Goal: Transaction & Acquisition: Purchase product/service

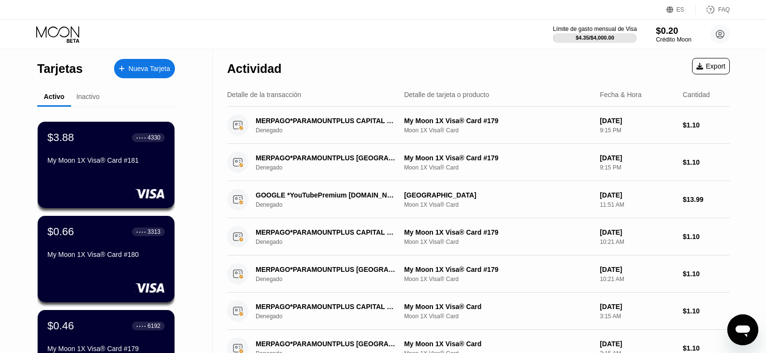
click at [678, 38] on div "Crédito Moon" at bounding box center [673, 39] width 35 height 7
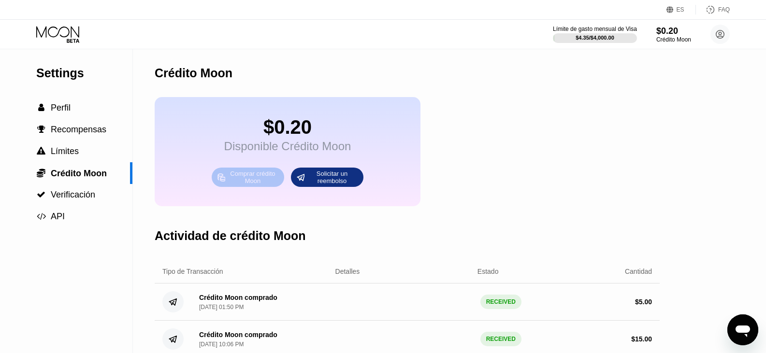
click at [249, 183] on div "Comprar crédito Moon" at bounding box center [252, 177] width 53 height 15
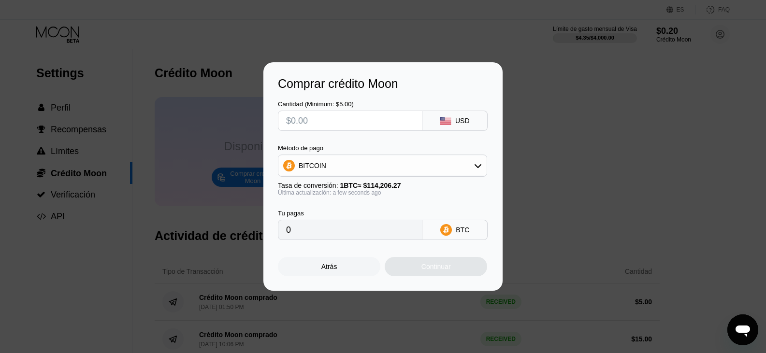
click at [315, 119] on input "text" at bounding box center [350, 120] width 128 height 19
type input "$9"
type input "0.00007881"
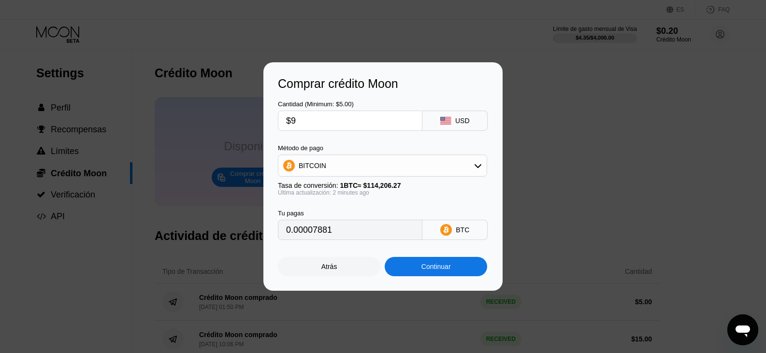
type input "$9"
click at [363, 171] on div "BITCOIN" at bounding box center [383, 165] width 208 height 19
click at [439, 271] on div "Continuar" at bounding box center [436, 267] width 29 height 8
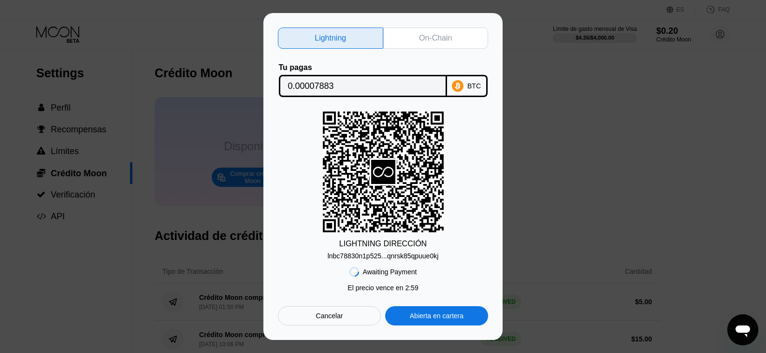
click at [395, 257] on div "lnbc78830n1p525...qnrsk85qpuue0kj" at bounding box center [383, 256] width 111 height 8
click at [338, 321] on div "Cancelar" at bounding box center [329, 316] width 27 height 9
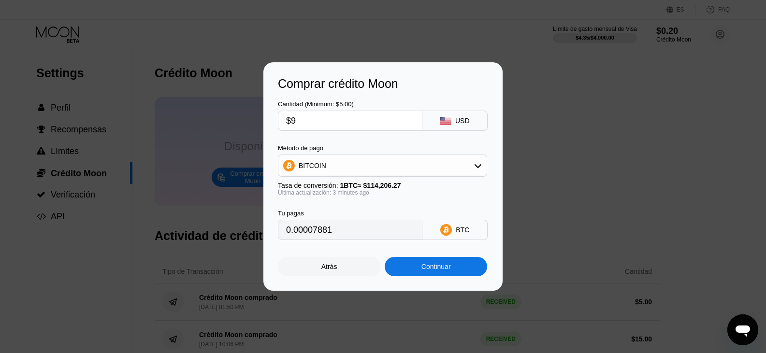
type input "0.00007884"
drag, startPoint x: 316, startPoint y: 120, endPoint x: 232, endPoint y: 119, distance: 84.1
click at [235, 122] on div "Comprar crédito Moon Cantidad (Minimum: $5.00) $9 USD Método de pago BITCOIN Ta…" at bounding box center [383, 176] width 766 height 229
type input "$7"
type input "0.00006132"
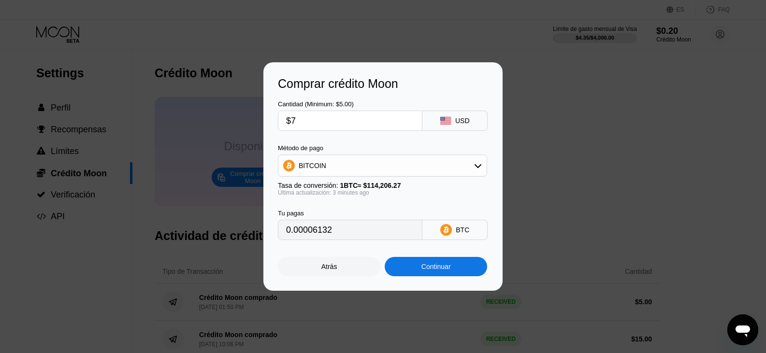
type input "$7"
click at [454, 271] on div "Continuar" at bounding box center [436, 266] width 103 height 19
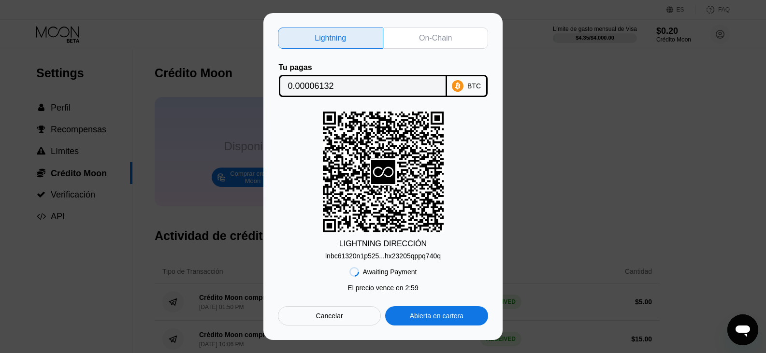
click at [408, 255] on div "lnbc61320n1p525...hx23205qppq740q" at bounding box center [383, 256] width 116 height 8
click at [393, 259] on div "lnbc61320n1p525...hx23205qppq740q" at bounding box center [383, 256] width 116 height 8
click at [453, 33] on div "On-Chain" at bounding box center [435, 38] width 105 height 21
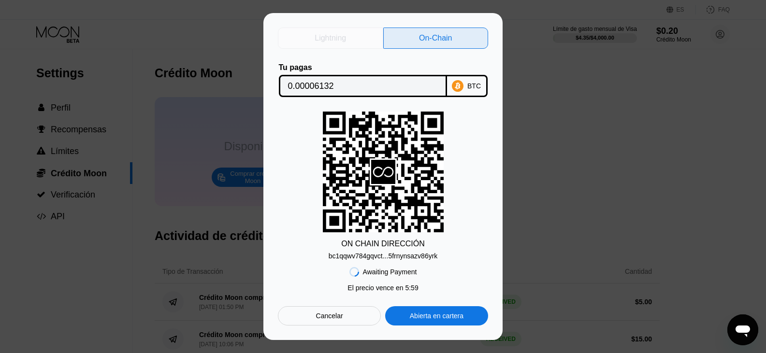
click at [343, 40] on div "Lightning" at bounding box center [330, 38] width 31 height 10
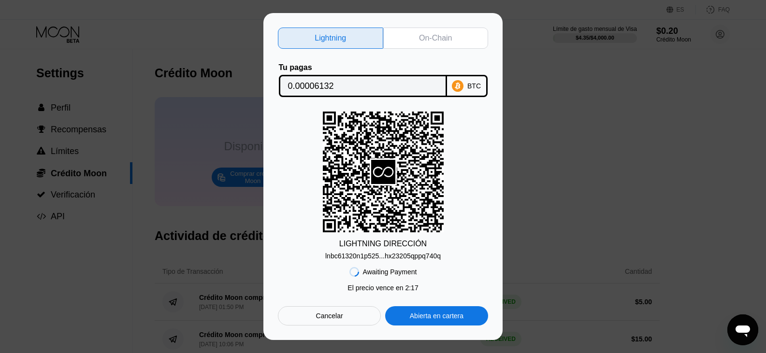
click at [341, 315] on div "Cancelar" at bounding box center [329, 316] width 27 height 9
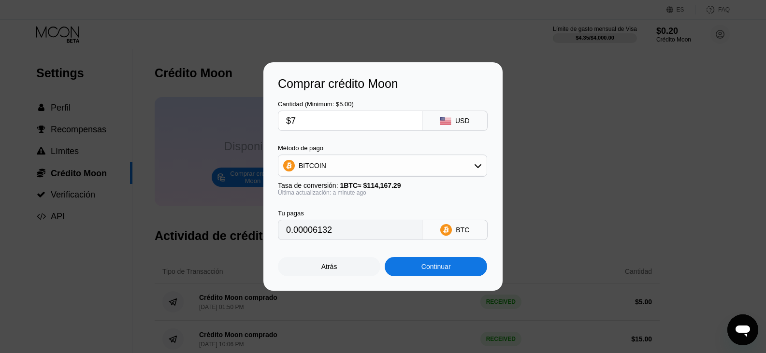
click at [651, 164] on div "Comprar crédito Moon Cantidad (Minimum: $5.00) $7 USD Método de pago BITCOIN Ta…" at bounding box center [383, 176] width 766 height 229
click at [321, 120] on input "$7" at bounding box center [350, 120] width 128 height 19
type input "0"
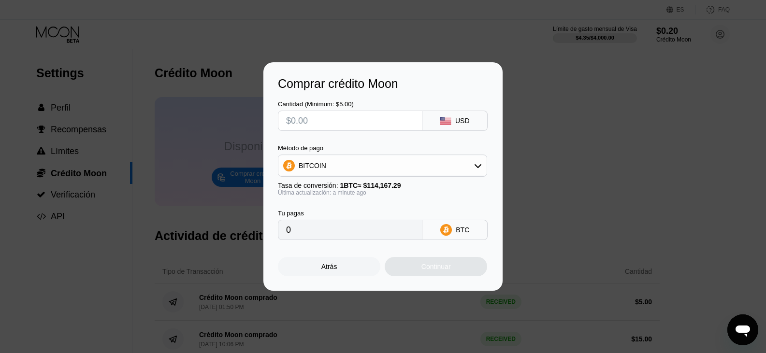
type input "$6"
type input "0.00005256"
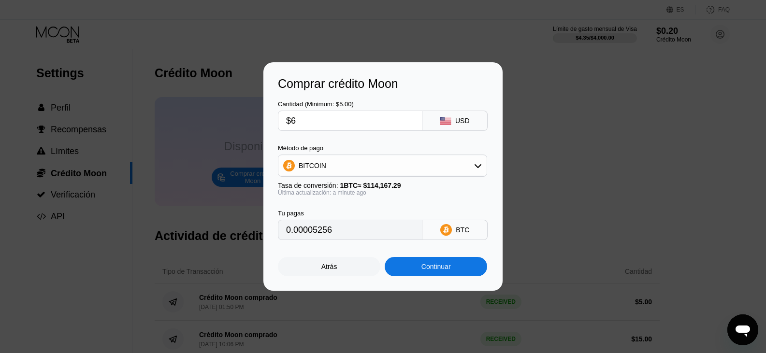
type input "$6"
click at [428, 266] on div "Continuar" at bounding box center [436, 267] width 29 height 8
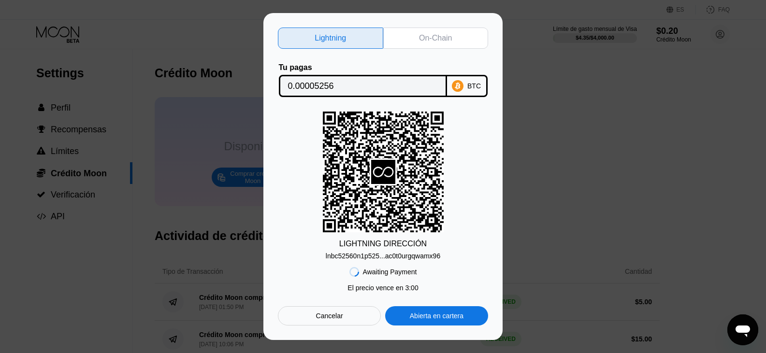
click at [389, 256] on div "lnbc52560n1p525...ac0t0urgqwamx96" at bounding box center [383, 256] width 115 height 8
click at [332, 321] on div "Cancelar" at bounding box center [329, 316] width 27 height 9
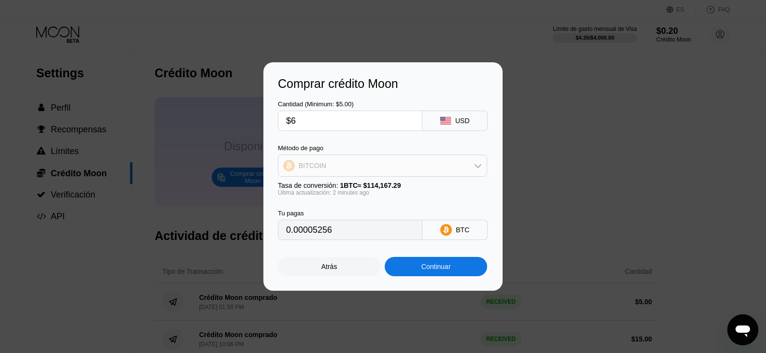
click at [476, 166] on icon at bounding box center [478, 166] width 7 height 4
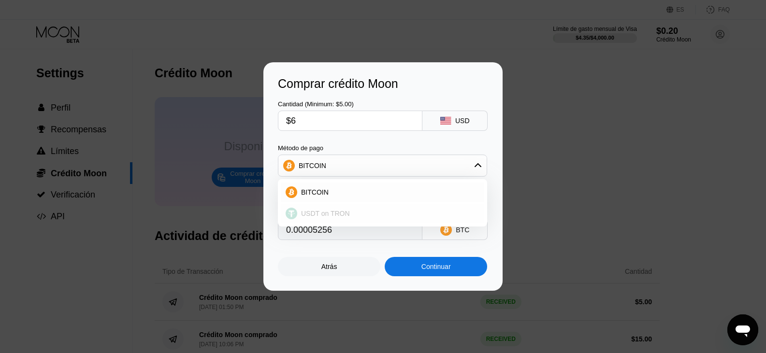
click at [341, 220] on div "USDT on TRON" at bounding box center [383, 213] width 204 height 19
type input "6.06"
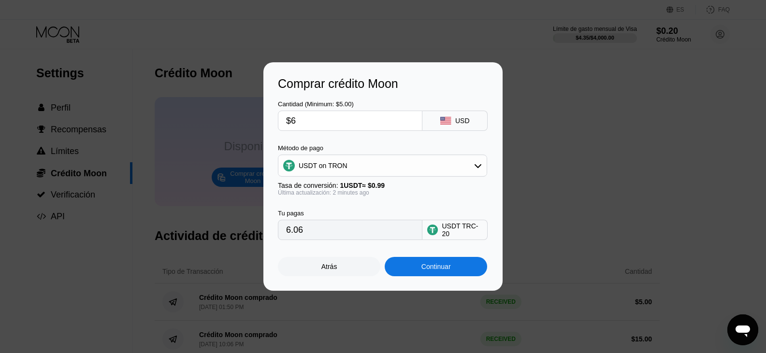
click at [260, 38] on div at bounding box center [387, 176] width 774 height 353
click at [324, 269] on div "Atrás" at bounding box center [330, 267] width 16 height 8
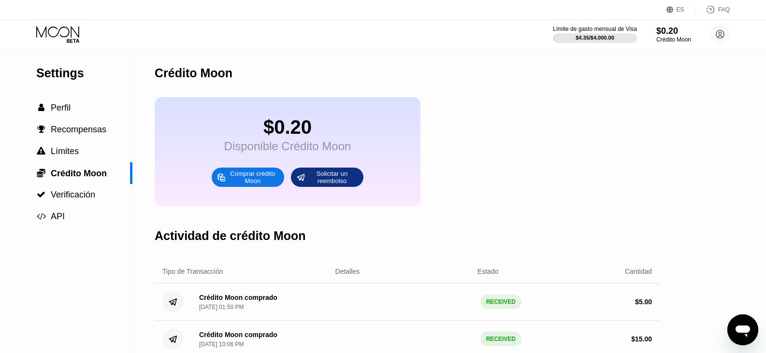
click at [255, 185] on div "Comprar crédito Moon" at bounding box center [252, 177] width 53 height 15
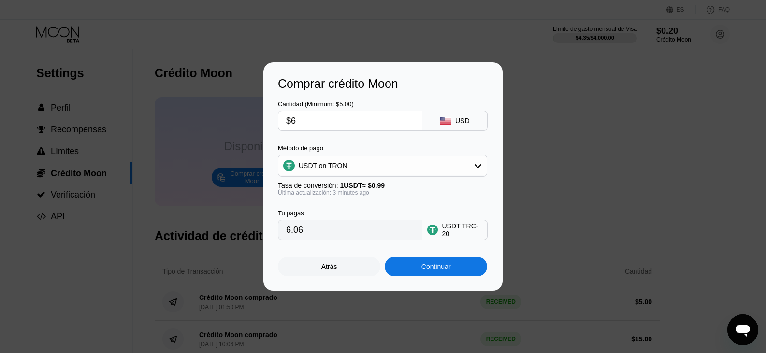
click at [328, 167] on div "USDT on TRON" at bounding box center [323, 166] width 49 height 8
click at [317, 184] on div "BITCOIN" at bounding box center [383, 192] width 204 height 19
type input "0.00005256"
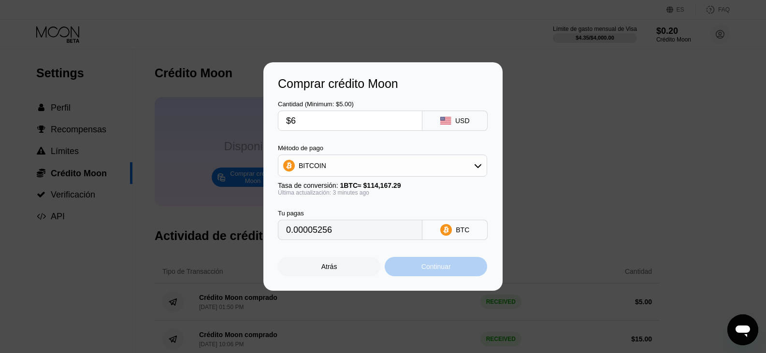
click at [443, 276] on div "Continuar" at bounding box center [436, 266] width 103 height 19
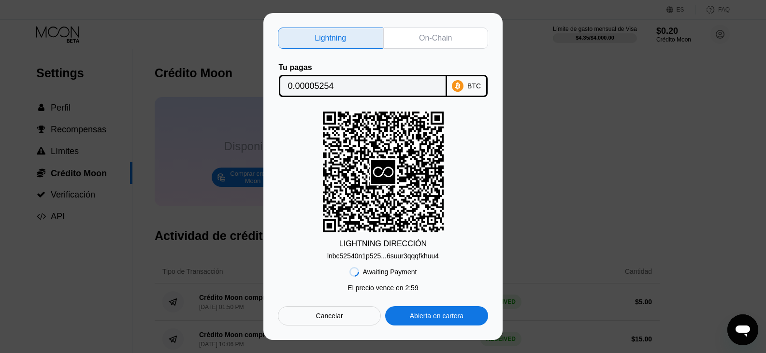
click at [393, 260] on div "lnbc52540n1p525...6suur3qqqfkhuu4" at bounding box center [383, 256] width 112 height 8
click at [352, 254] on div "lnbc52540n1p525...6suur3qqqfkhuu4" at bounding box center [383, 256] width 112 height 8
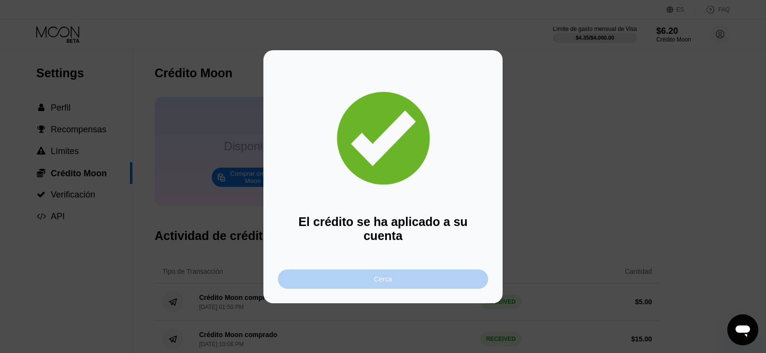
click at [376, 280] on div "Cerca" at bounding box center [383, 279] width 210 height 19
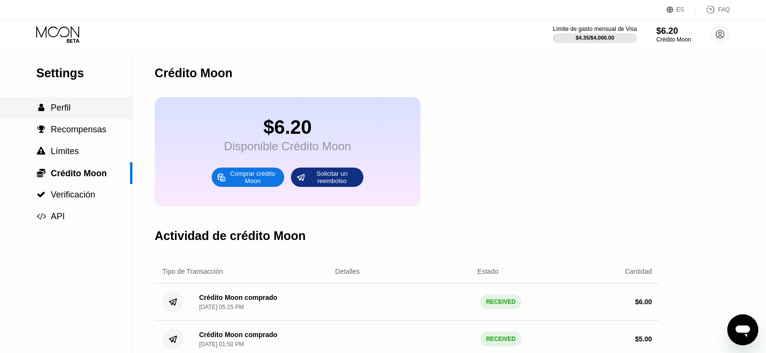
click at [60, 107] on span "Perfil" at bounding box center [61, 108] width 20 height 10
